Goal: Transaction & Acquisition: Purchase product/service

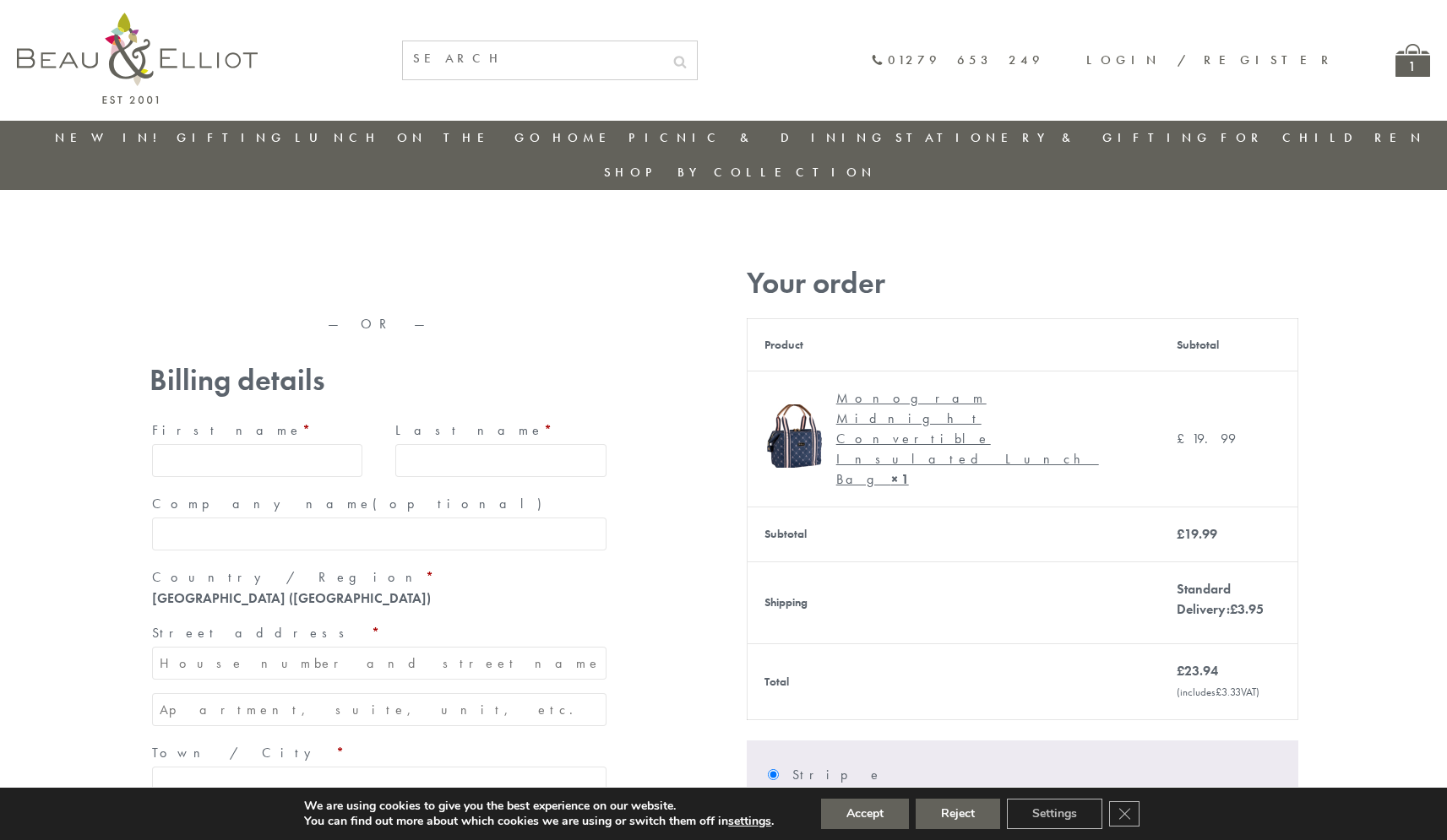
type input "[EMAIL_ADDRESS][DOMAIN_NAME]"
type input "[PERSON_NAME]"
type input "23, [GEOGRAPHIC_DATA], [GEOGRAPHIC_DATA]"
type input "[GEOGRAPHIC_DATA]"
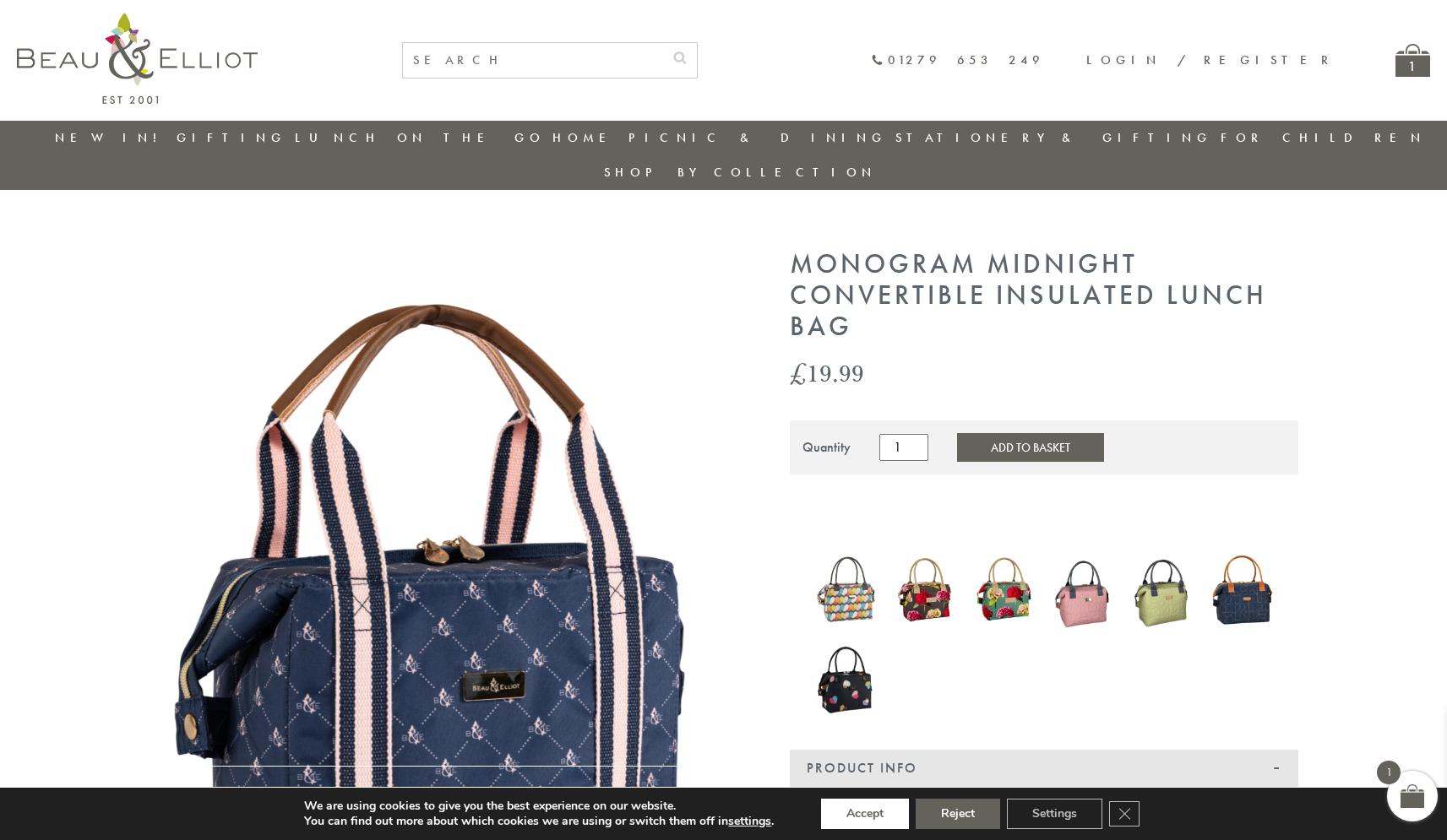
click at [865, 814] on button "Accept" at bounding box center [865, 814] width 88 height 31
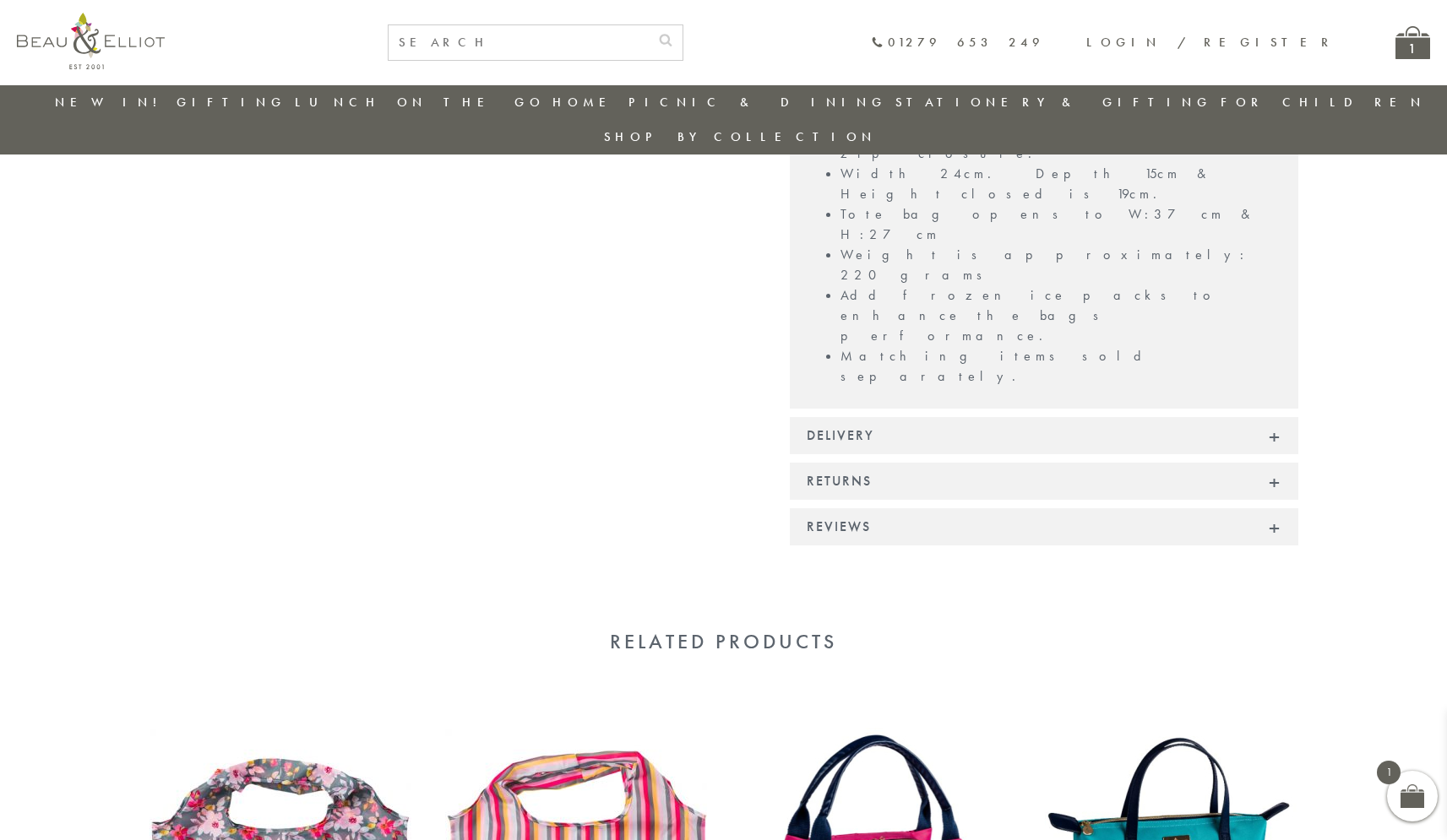
scroll to position [1307, 0]
